Goal: Information Seeking & Learning: Learn about a topic

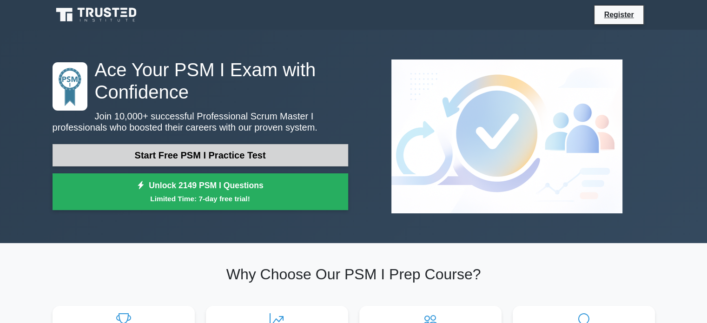
click at [286, 158] on link "Start Free PSM I Practice Test" at bounding box center [201, 155] width 296 height 22
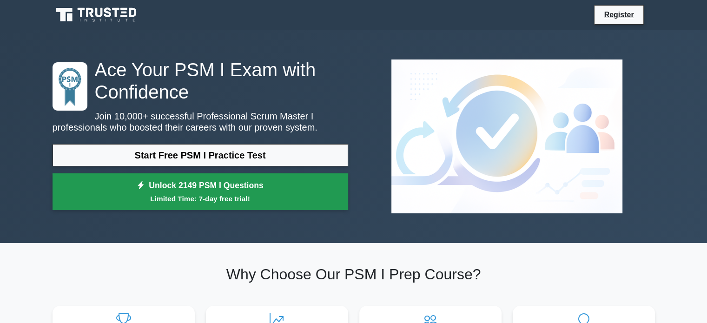
click at [270, 185] on link "Unlock 2149 PSM I Questions Limited Time: 7-day free trial!" at bounding box center [201, 191] width 296 height 37
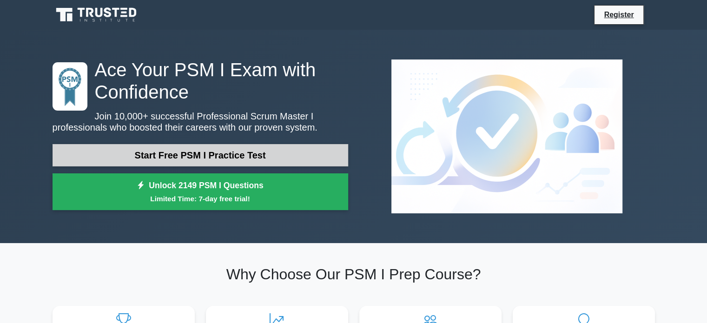
click at [145, 153] on link "Start Free PSM I Practice Test" at bounding box center [201, 155] width 296 height 22
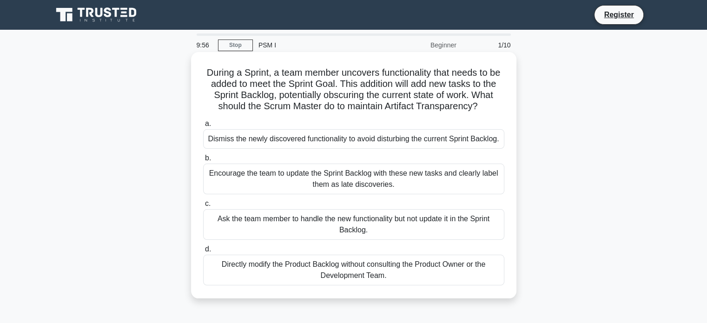
drag, startPoint x: 200, startPoint y: 70, endPoint x: 454, endPoint y: 290, distance: 336.0
click at [454, 290] on div "During a Sprint, a team member uncovers functionality that needs to be added to…" at bounding box center [354, 175] width 318 height 239
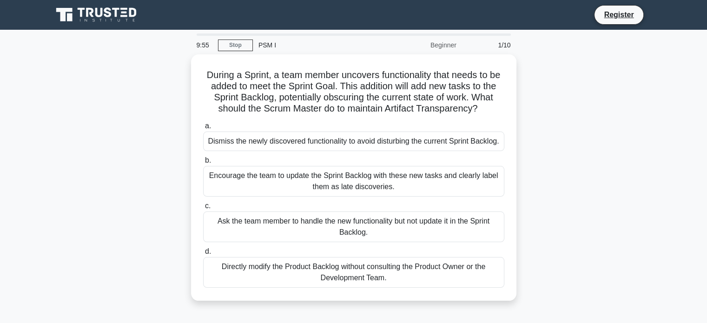
copy div "During a Sprint, a team member uncovers functionality that needs to be added to…"
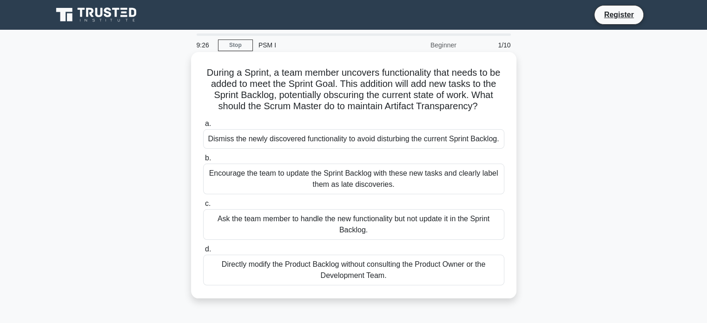
click at [234, 183] on div "Encourage the team to update the Sprint Backlog with these new tasks and clearl…" at bounding box center [353, 179] width 301 height 31
click at [203, 161] on input "b. Encourage the team to update the Sprint Backlog with these new tasks and cle…" at bounding box center [203, 158] width 0 height 6
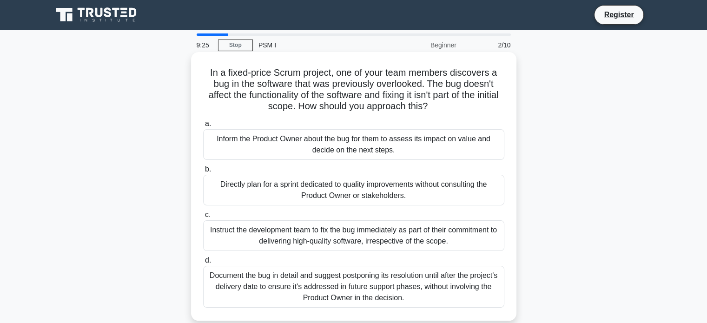
click at [229, 189] on div "Directly plan for a sprint dedicated to quality improvements without consulting…" at bounding box center [353, 190] width 301 height 31
click at [203, 172] on input "b. Directly plan for a sprint dedicated to quality improvements without consult…" at bounding box center [203, 169] width 0 height 6
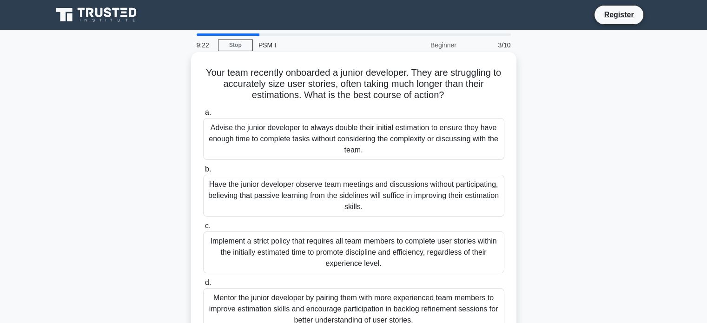
click at [234, 186] on div "Have the junior developer observe team meetings and discussions without partici…" at bounding box center [353, 196] width 301 height 42
click at [203, 172] on input "b. Have the junior developer observe team meetings and discussions without part…" at bounding box center [203, 169] width 0 height 6
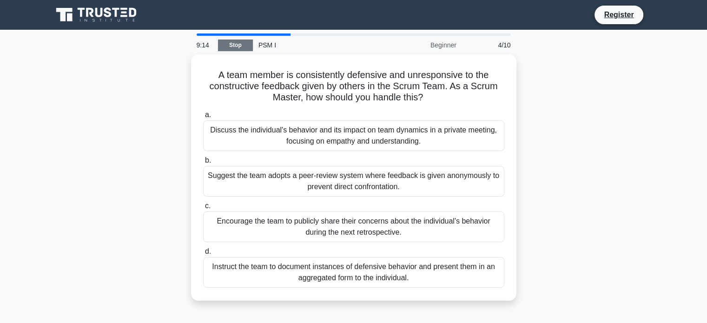
click at [231, 43] on link "Stop" at bounding box center [235, 46] width 35 height 12
